Goal: Navigation & Orientation: Find specific page/section

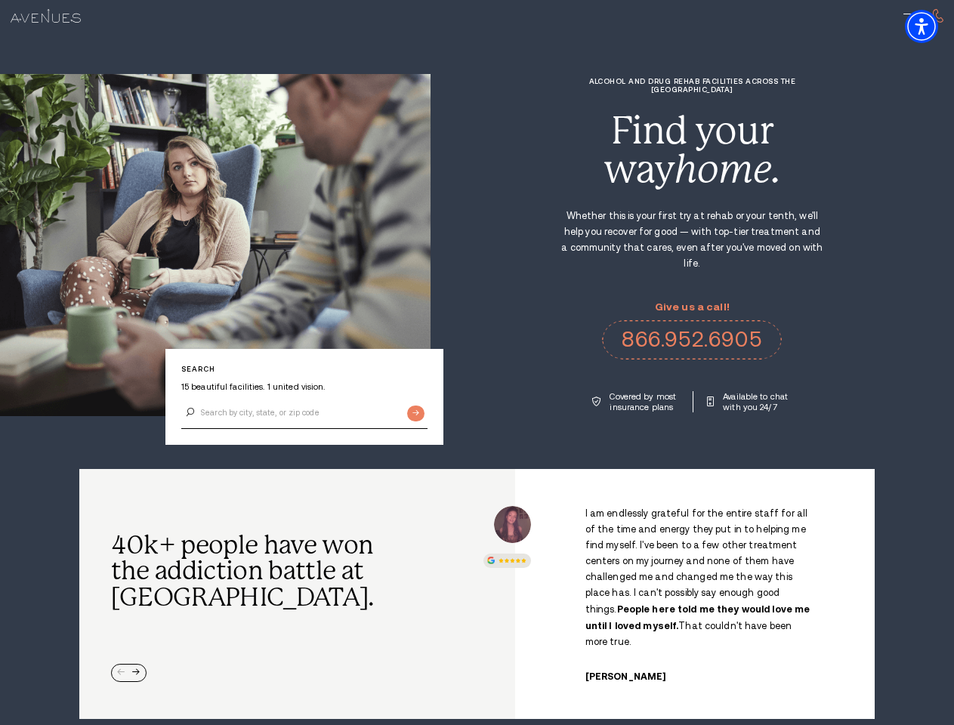
click at [477, 363] on div "Alcohol and Drug Rehab Facilities across the [GEOGRAPHIC_DATA] Find your way ho…" at bounding box center [692, 244] width 523 height 335
click at [934, 26] on img "Accessibility Menu" at bounding box center [921, 26] width 33 height 33
